Goal: Task Accomplishment & Management: Manage account settings

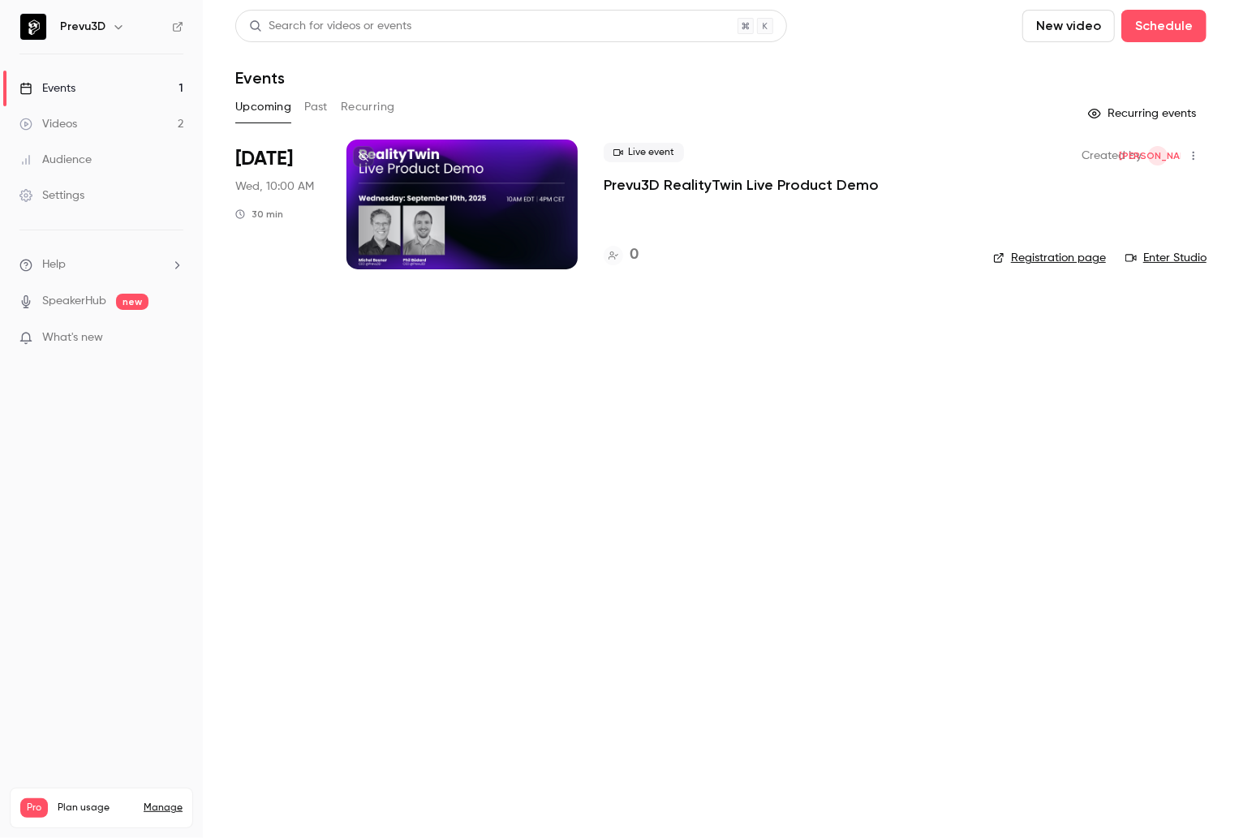
click at [428, 183] on div at bounding box center [461, 205] width 231 height 130
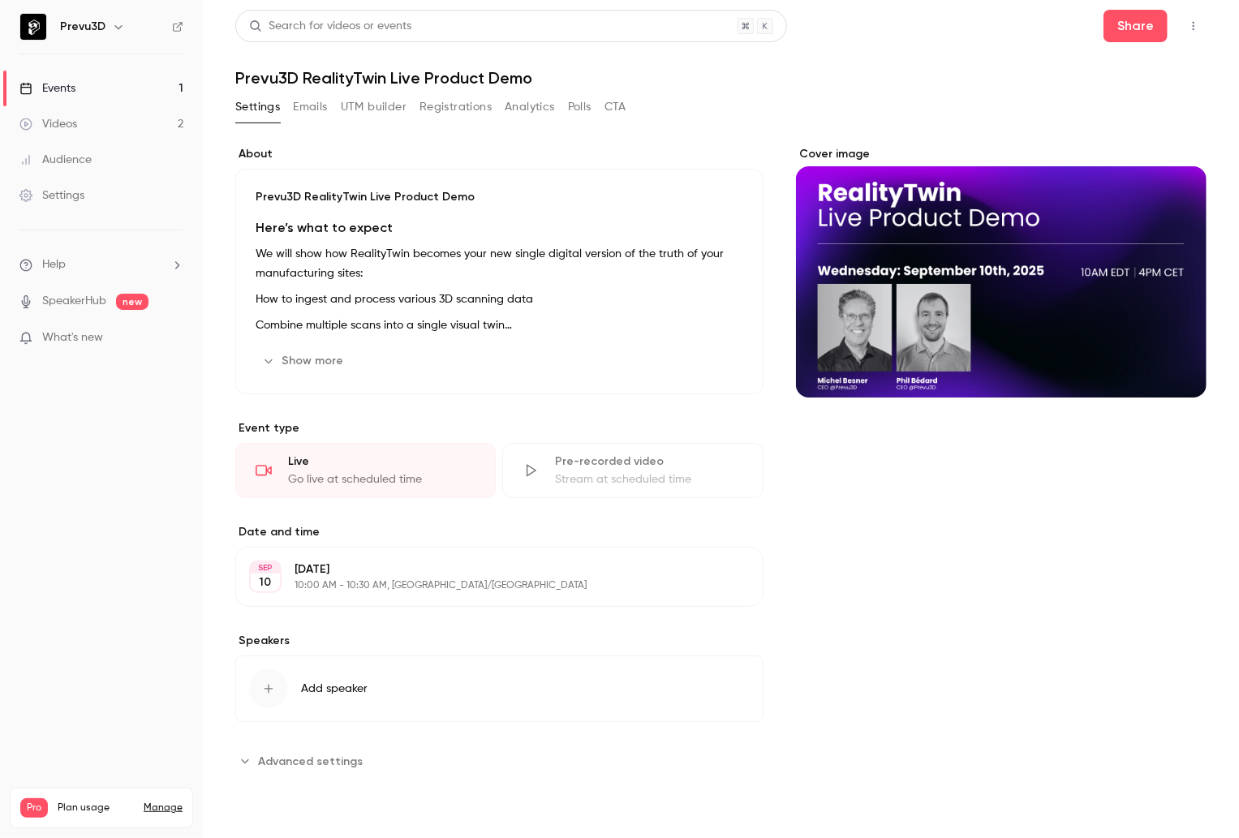
click at [466, 111] on button "Registrations" at bounding box center [455, 107] width 72 height 26
